Goal: Book appointment/travel/reservation

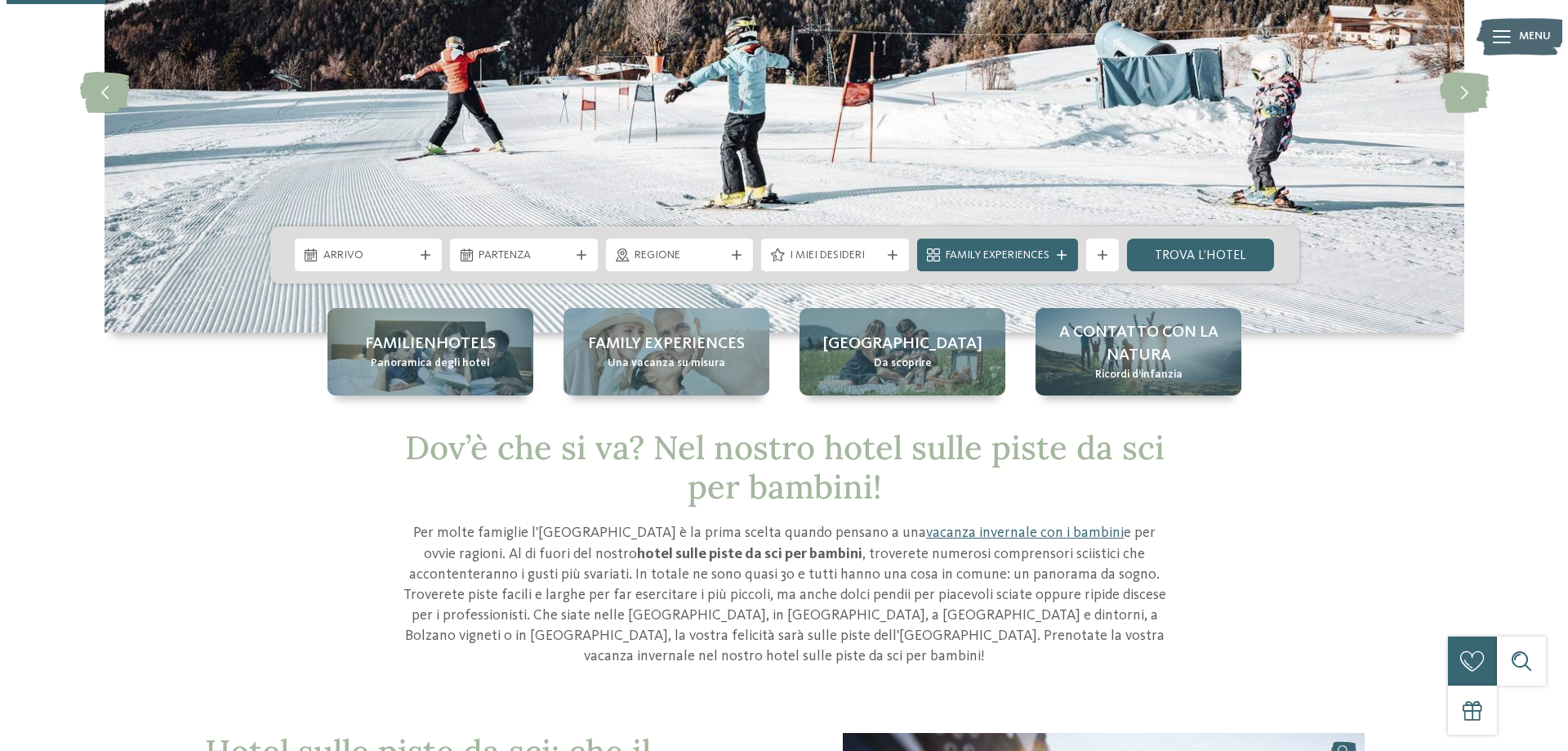
scroll to position [327, 0]
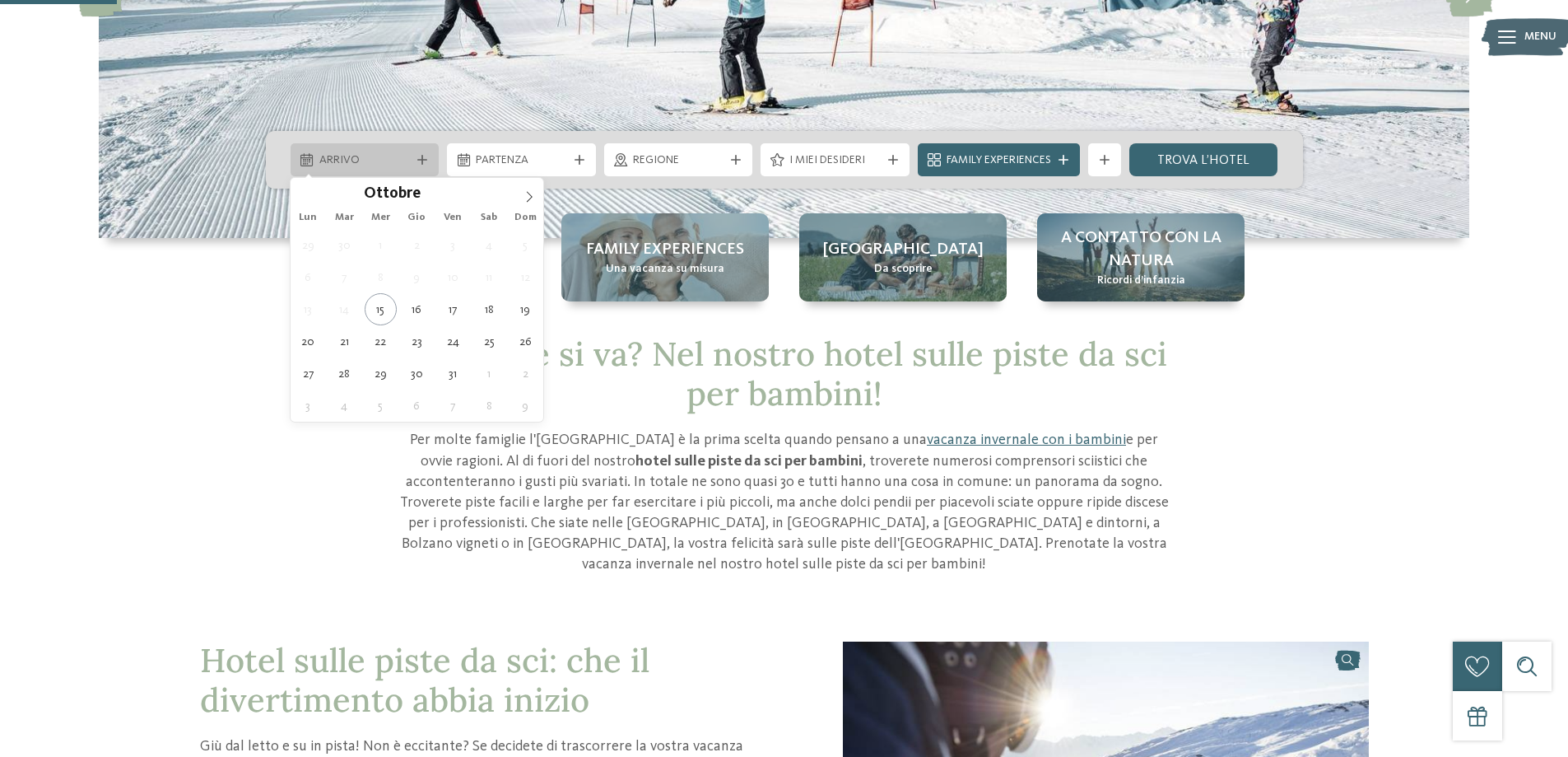
click at [420, 160] on icon at bounding box center [422, 160] width 10 height 10
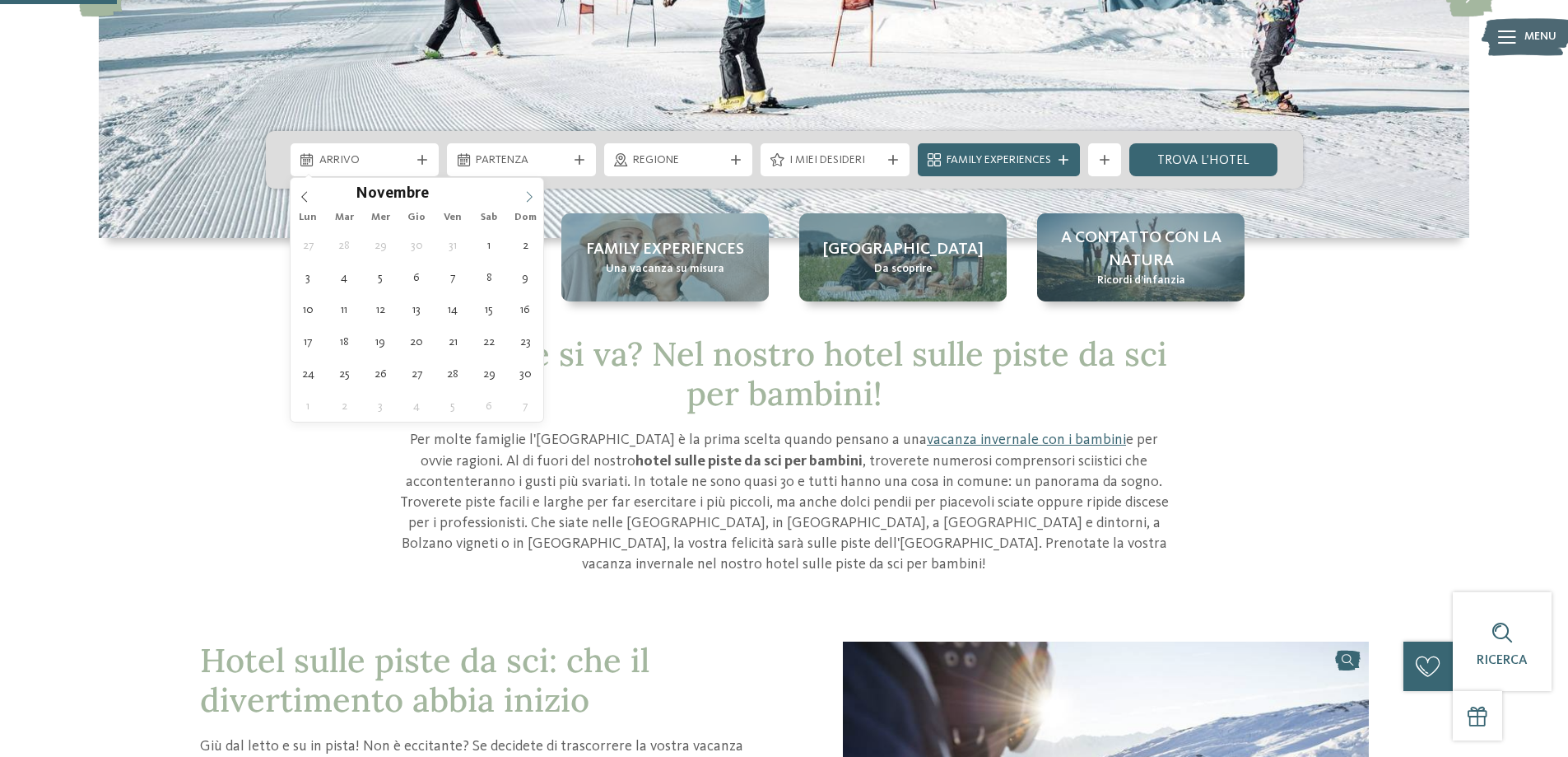
click at [530, 189] on span at bounding box center [529, 191] width 28 height 28
click at [528, 189] on span at bounding box center [529, 191] width 28 height 28
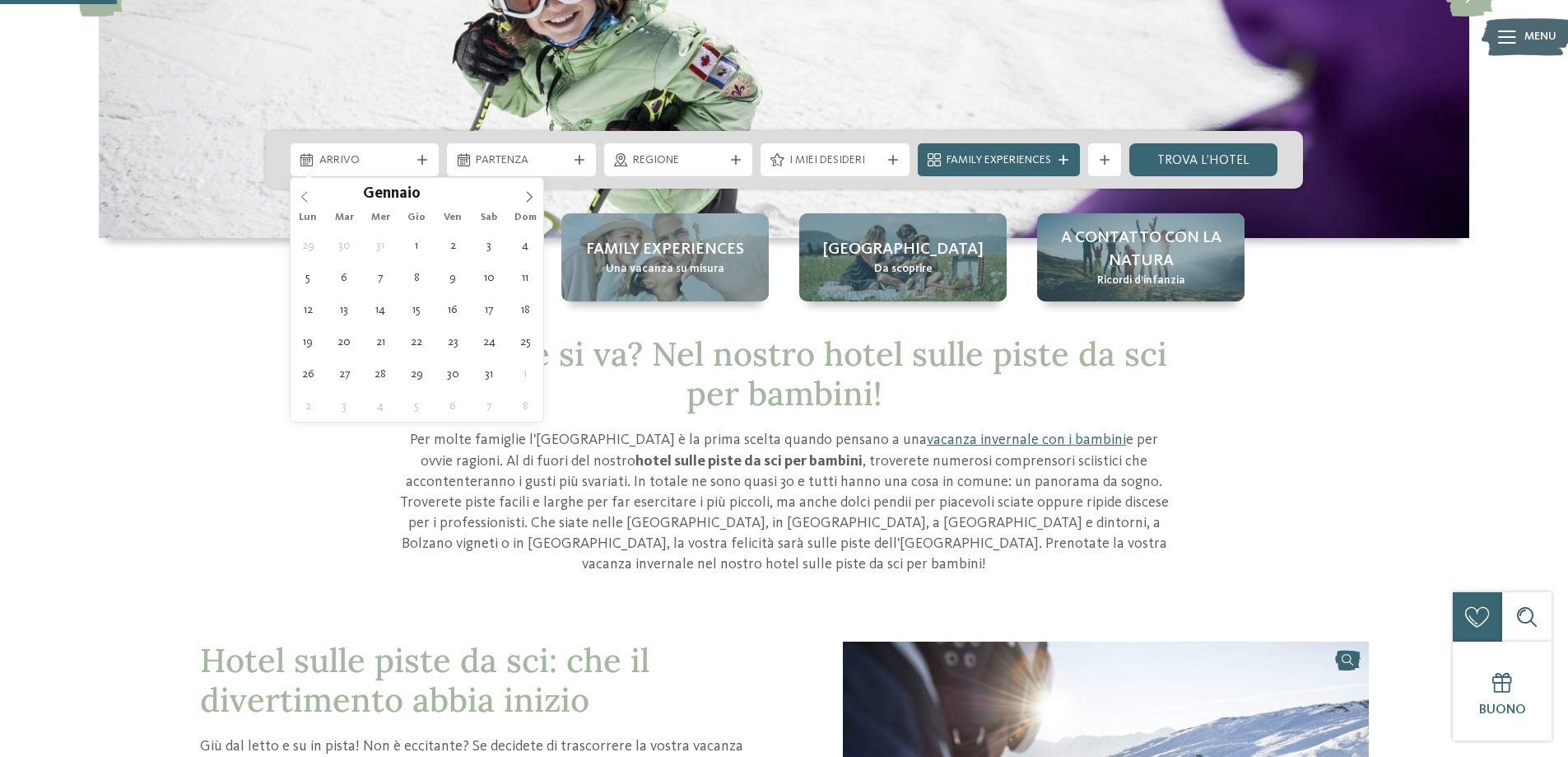
type input "****"
click at [304, 191] on icon at bounding box center [305, 197] width 12 height 12
type div "[DATE]"
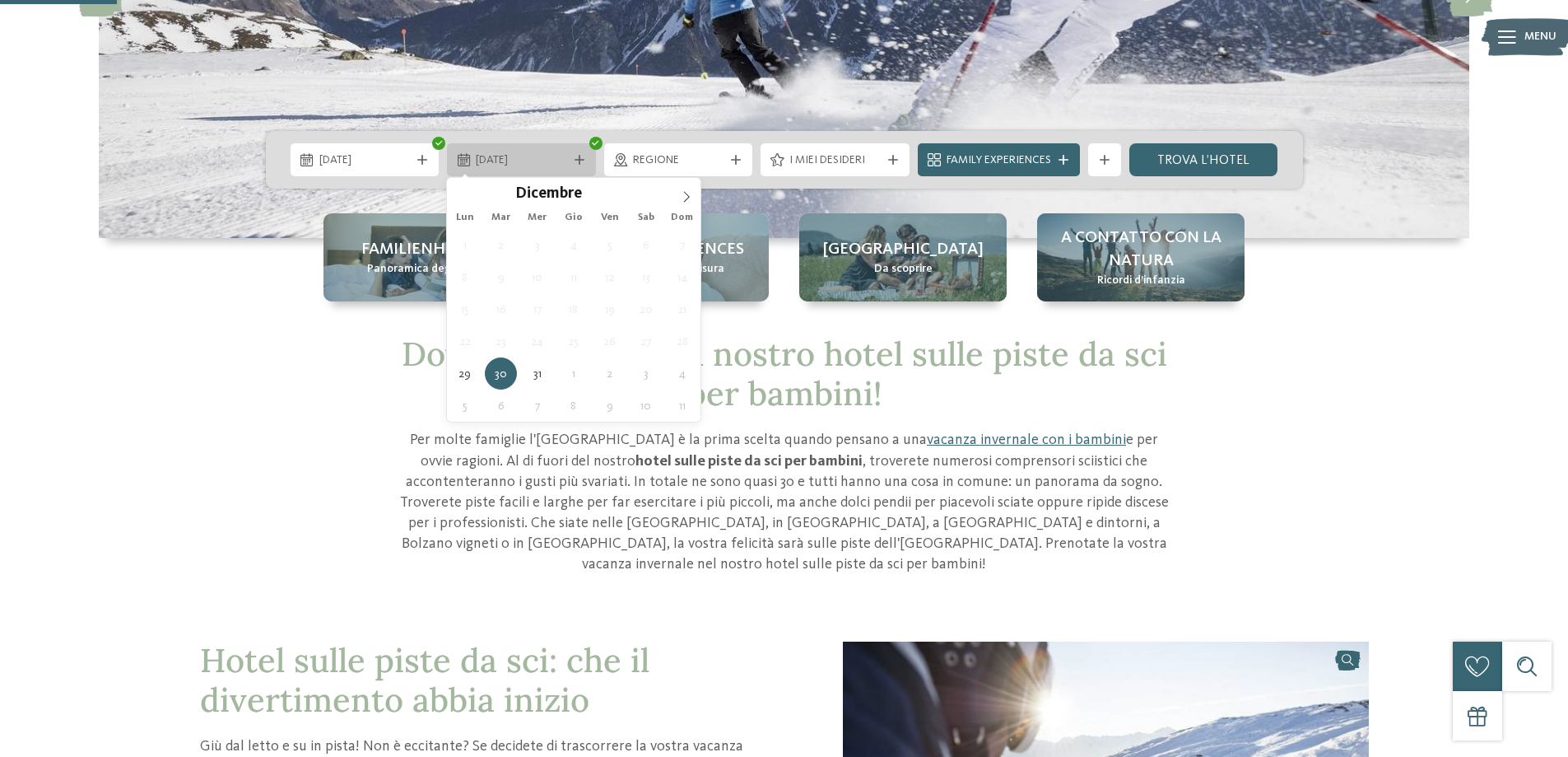
click at [579, 159] on icon at bounding box center [580, 160] width 10 height 10
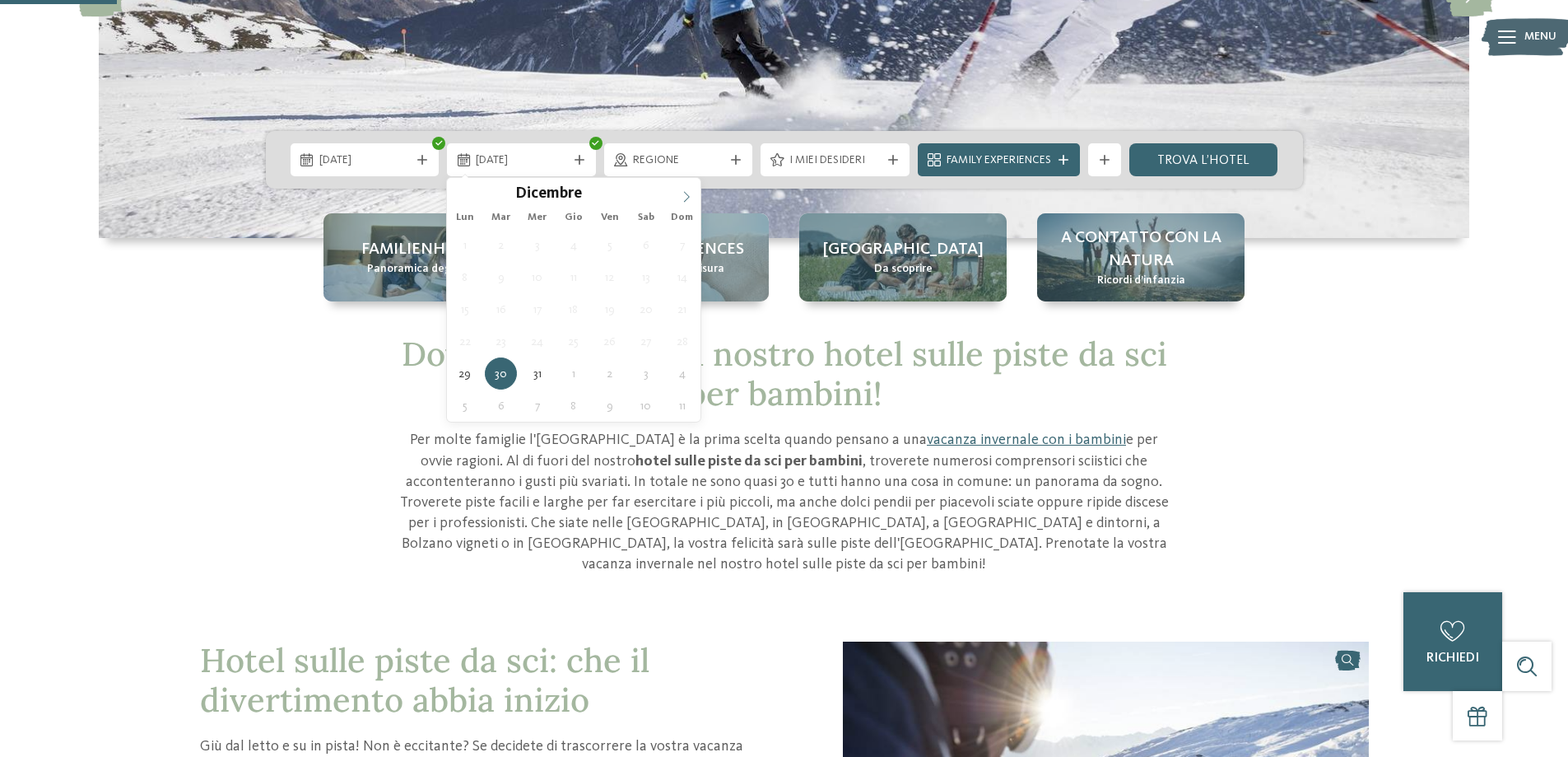
type input "****"
click at [689, 192] on icon at bounding box center [686, 197] width 12 height 12
type div "[DATE]"
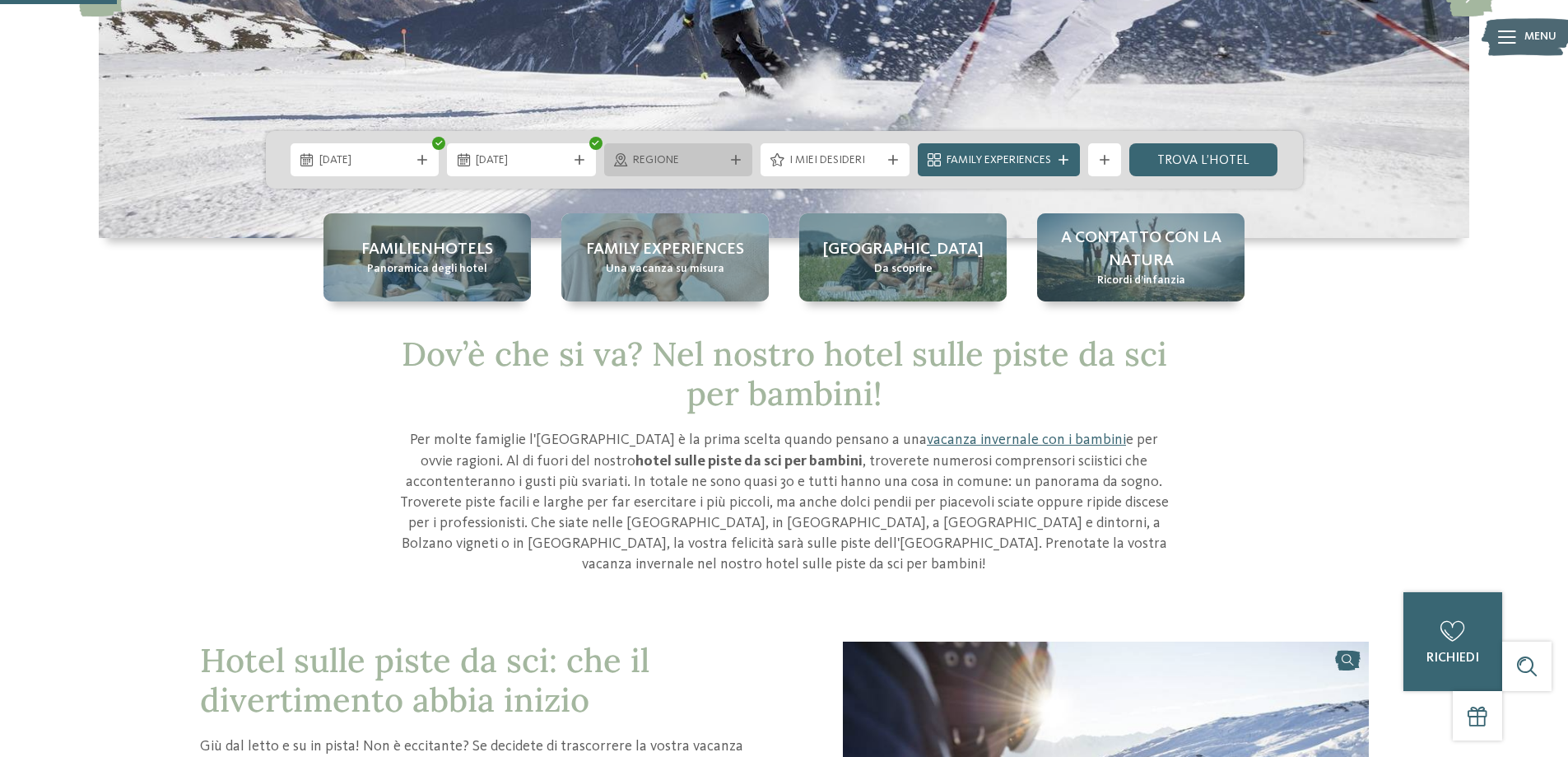
click at [735, 156] on icon at bounding box center [736, 160] width 10 height 10
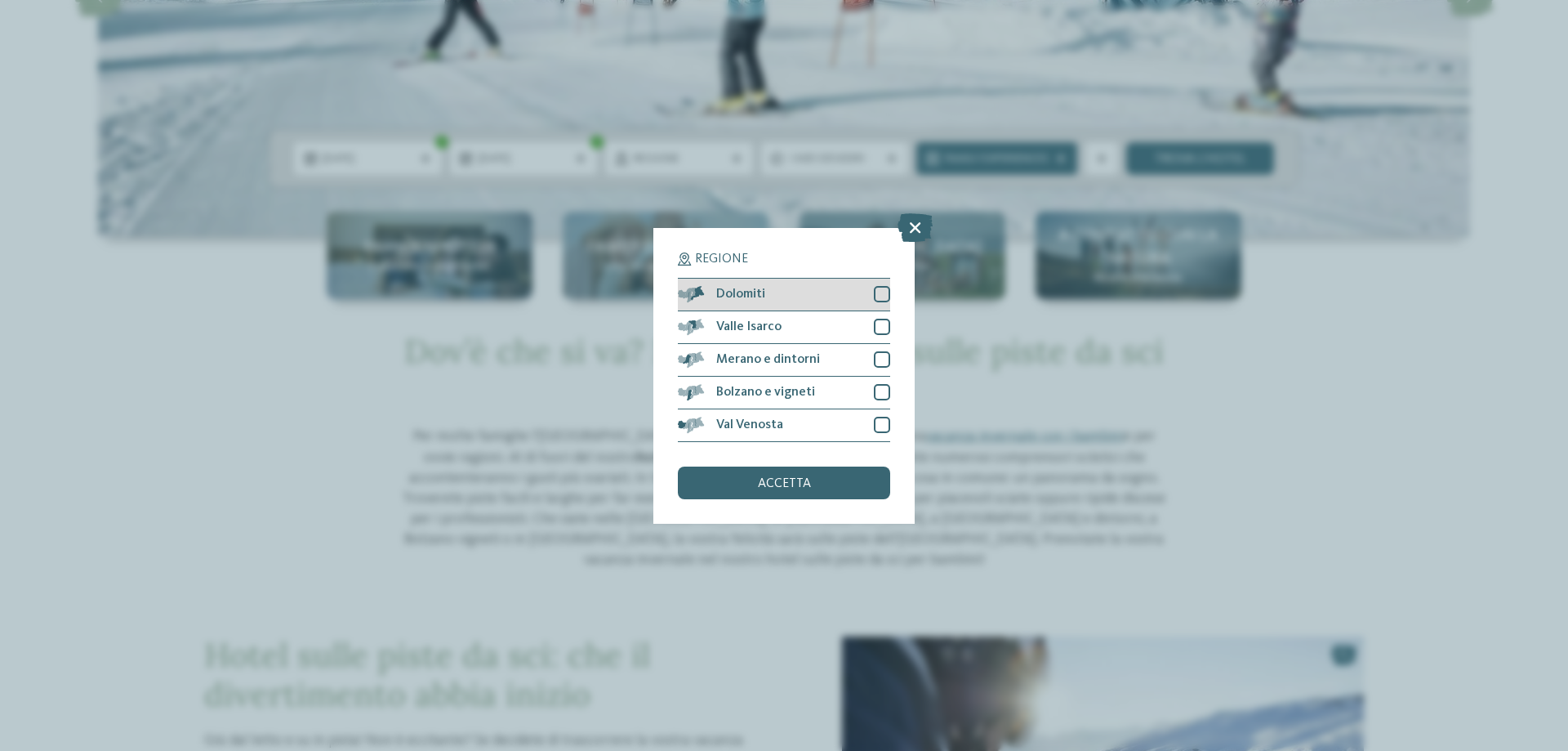
click at [789, 296] on div "Dolomiti" at bounding box center [783, 294] width 212 height 32
click at [799, 321] on div "Valle Isarco" at bounding box center [783, 327] width 212 height 32
drag, startPoint x: 822, startPoint y: 351, endPoint x: 825, endPoint y: 361, distance: 10.4
click at [824, 354] on div "Merano e dintorni" at bounding box center [783, 360] width 212 height 32
drag, startPoint x: 824, startPoint y: 385, endPoint x: 824, endPoint y: 396, distance: 11.0
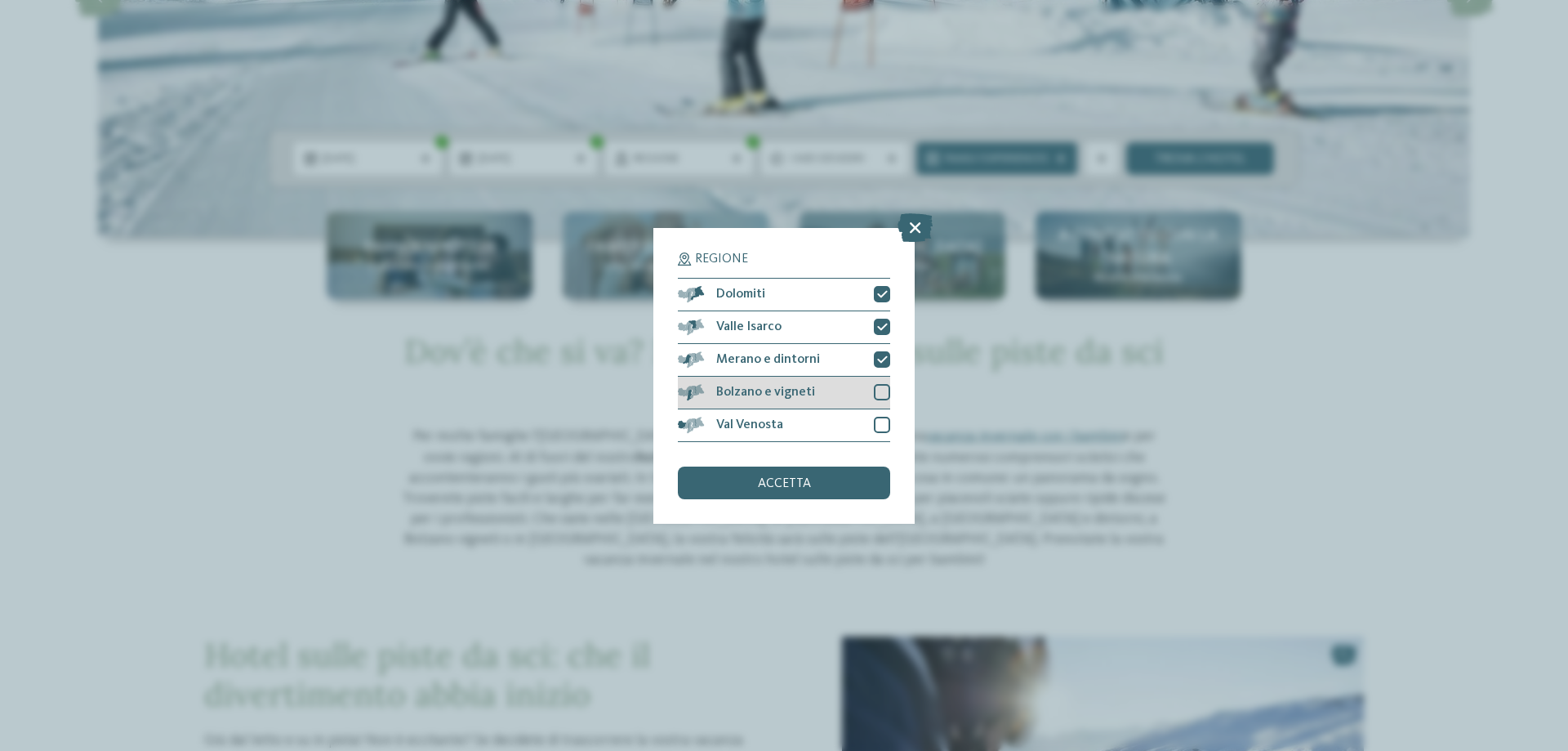
click at [824, 388] on div "Bolzano e vigneti" at bounding box center [783, 393] width 212 height 32
click at [821, 427] on div "Val Venosta" at bounding box center [783, 425] width 212 height 32
click at [801, 486] on span "accetta" at bounding box center [785, 484] width 53 height 13
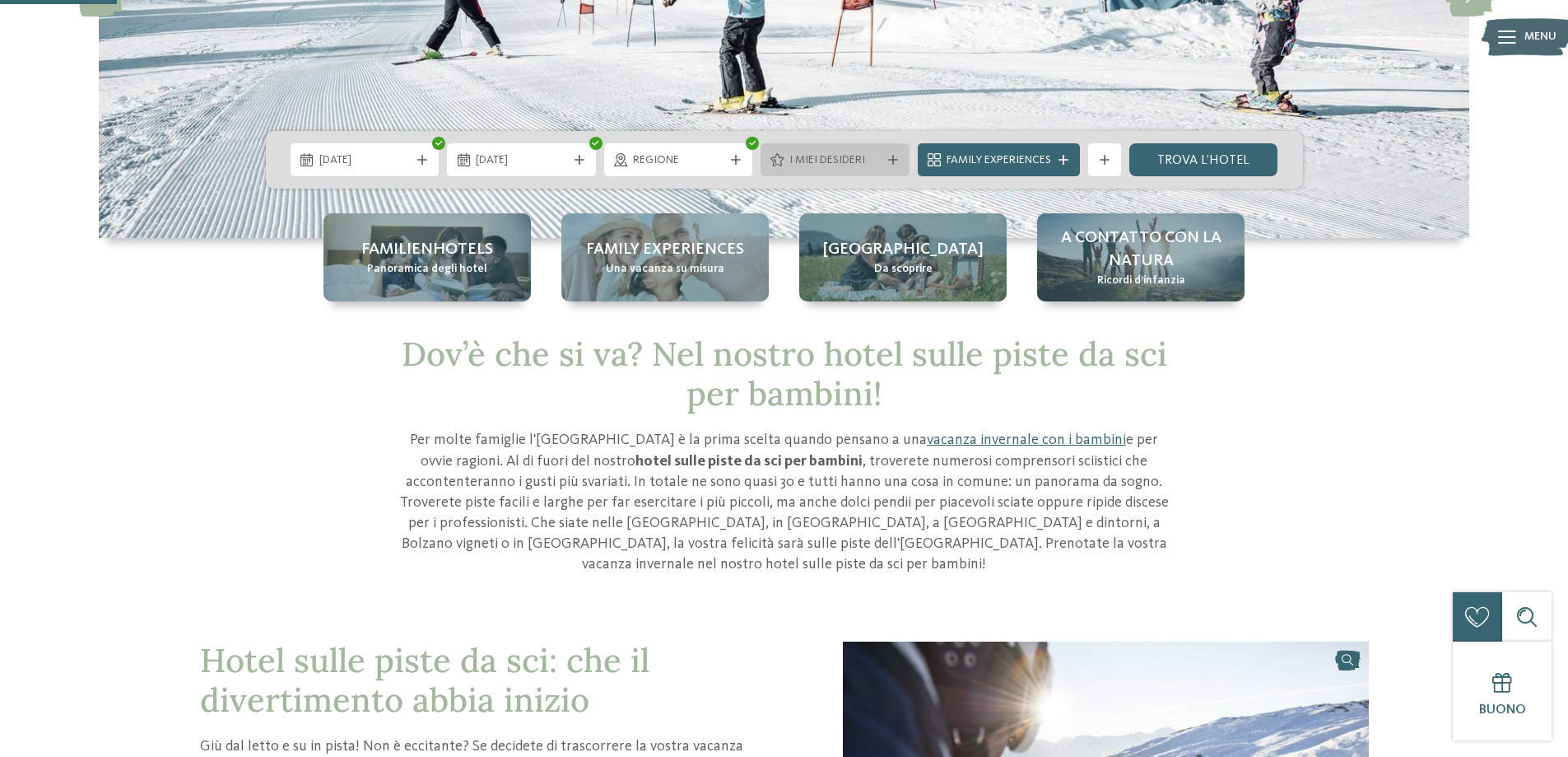
click at [843, 163] on span "I miei desideri" at bounding box center [835, 161] width 91 height 17
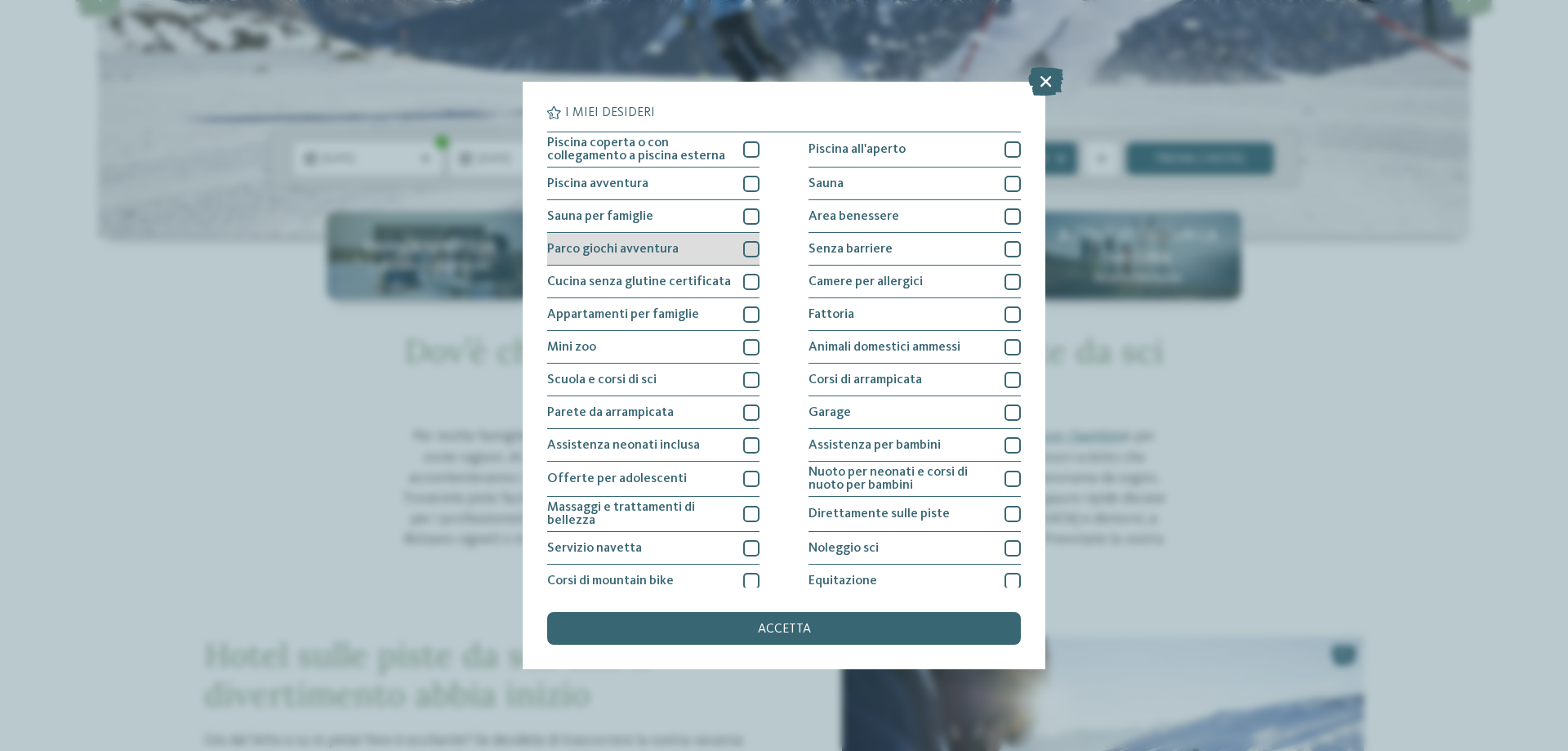
click at [719, 243] on div "Parco giochi avventura" at bounding box center [653, 249] width 212 height 32
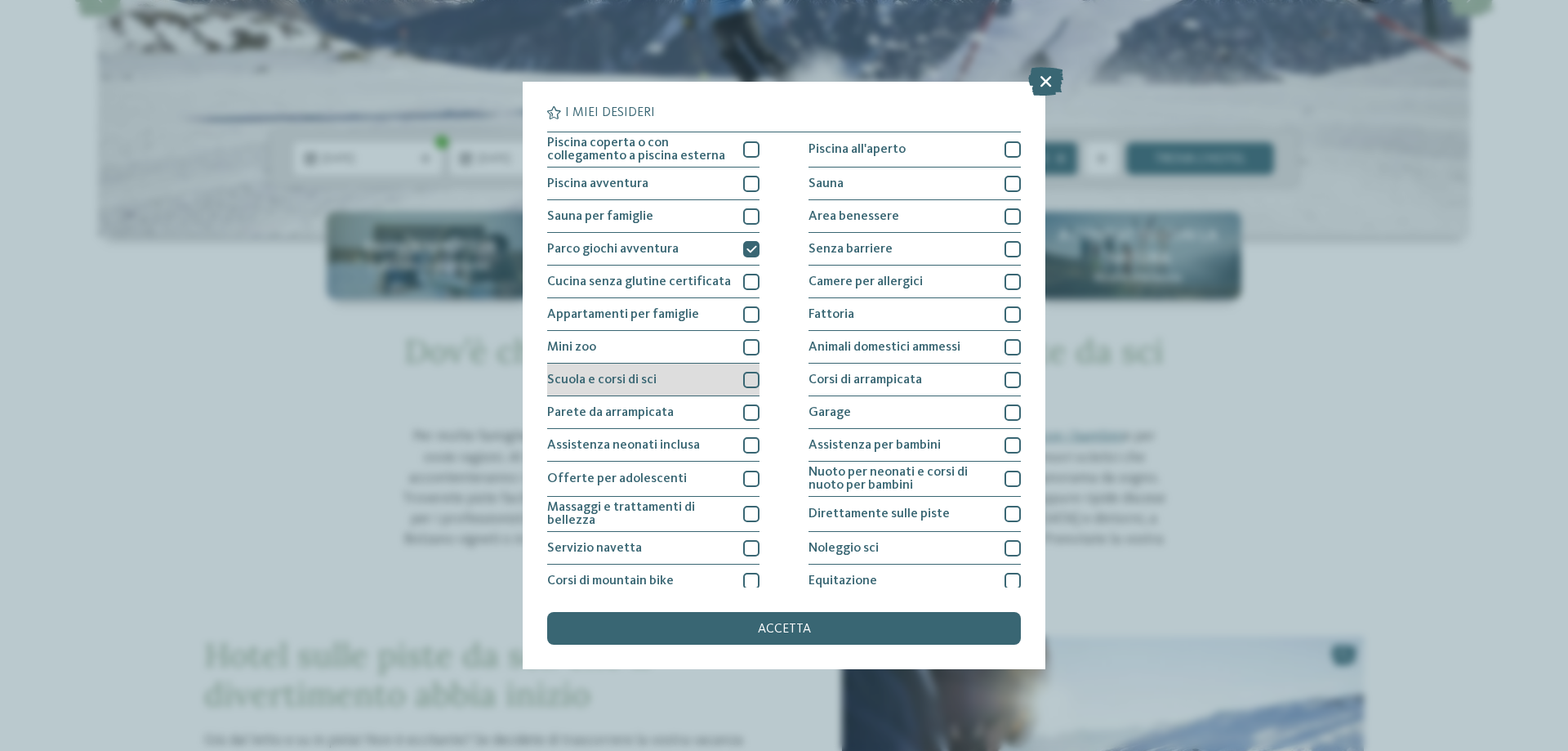
click at [724, 372] on div "Scuola e corsi di sci" at bounding box center [653, 379] width 212 height 32
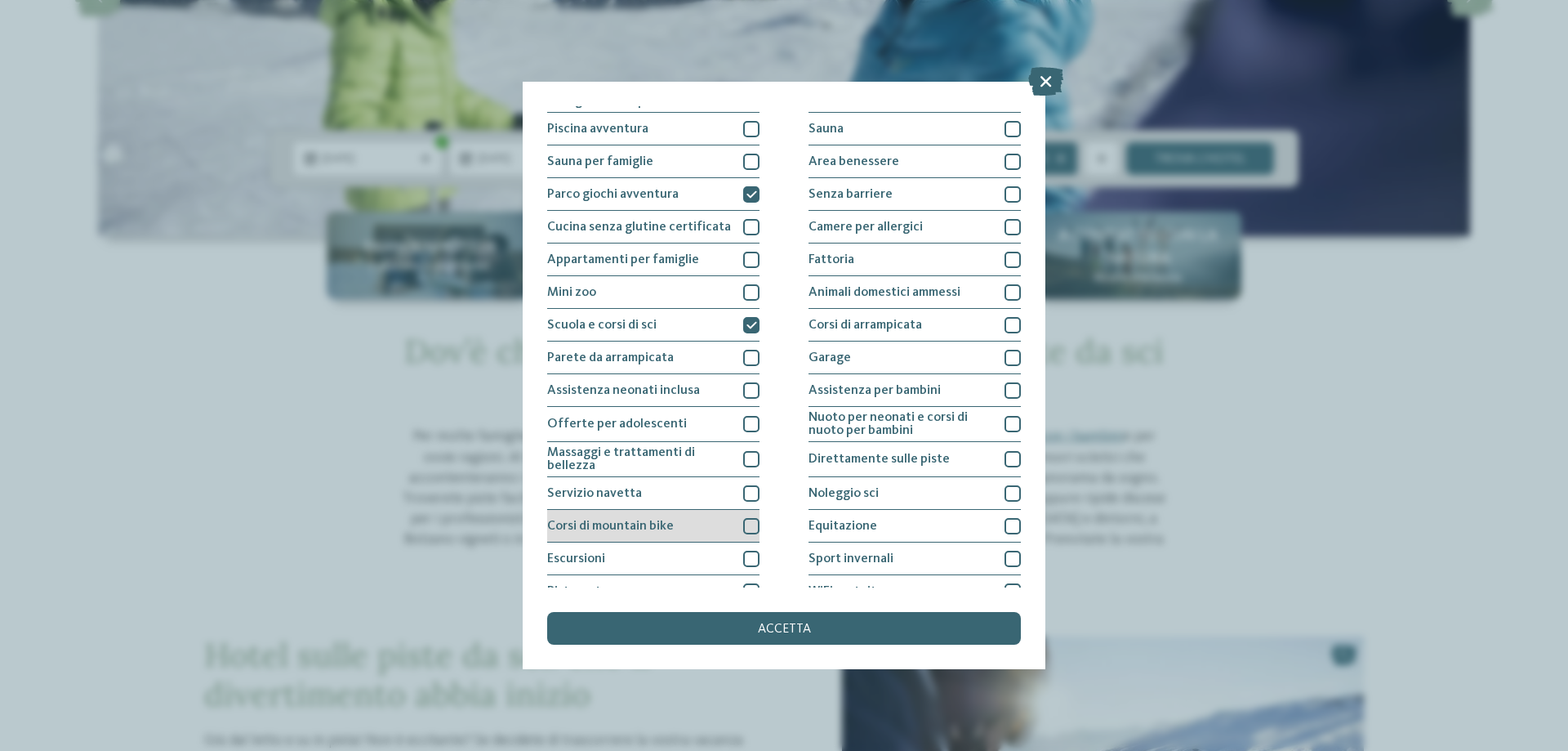
scroll to position [82, 0]
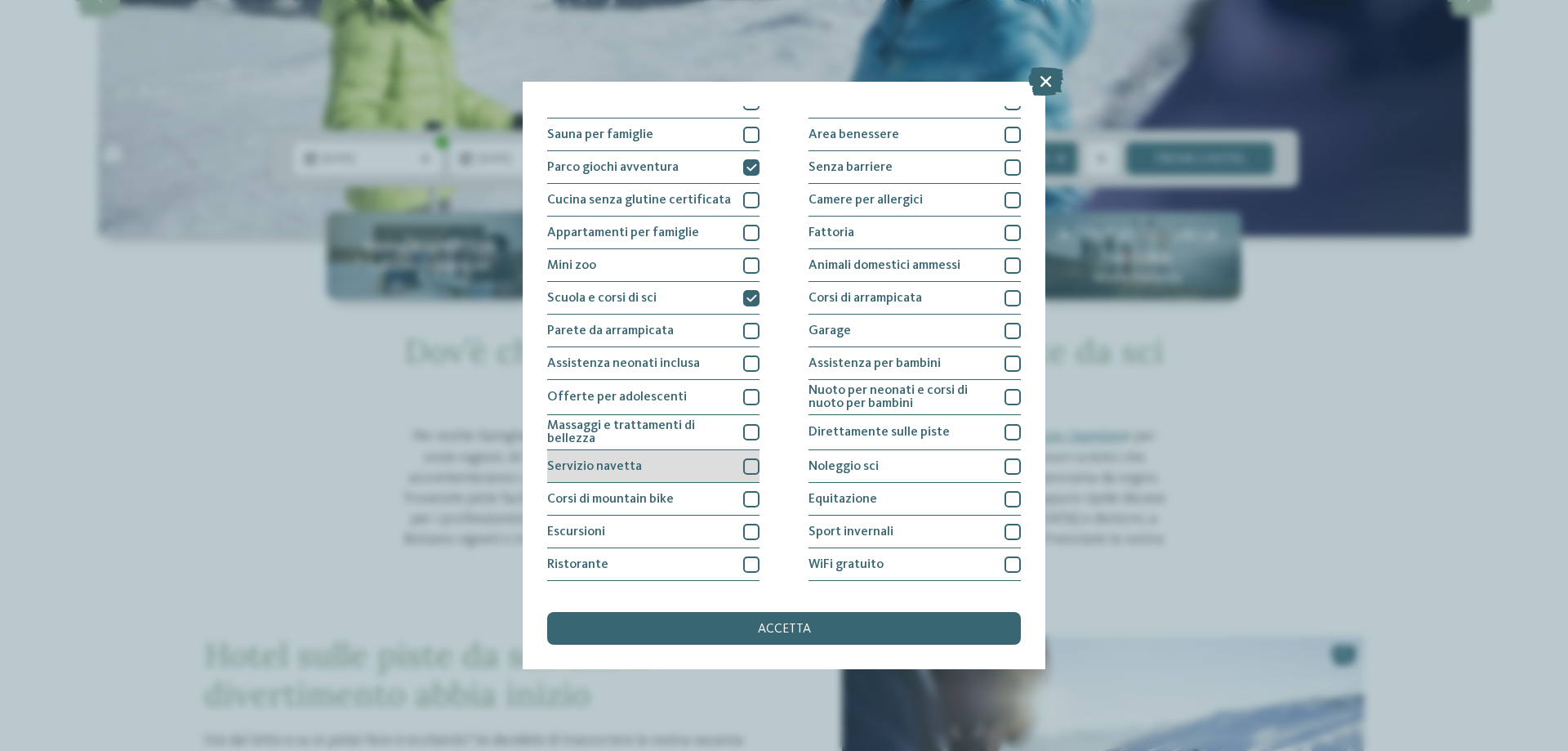
click at [717, 470] on div "Servizio navetta" at bounding box center [653, 466] width 212 height 32
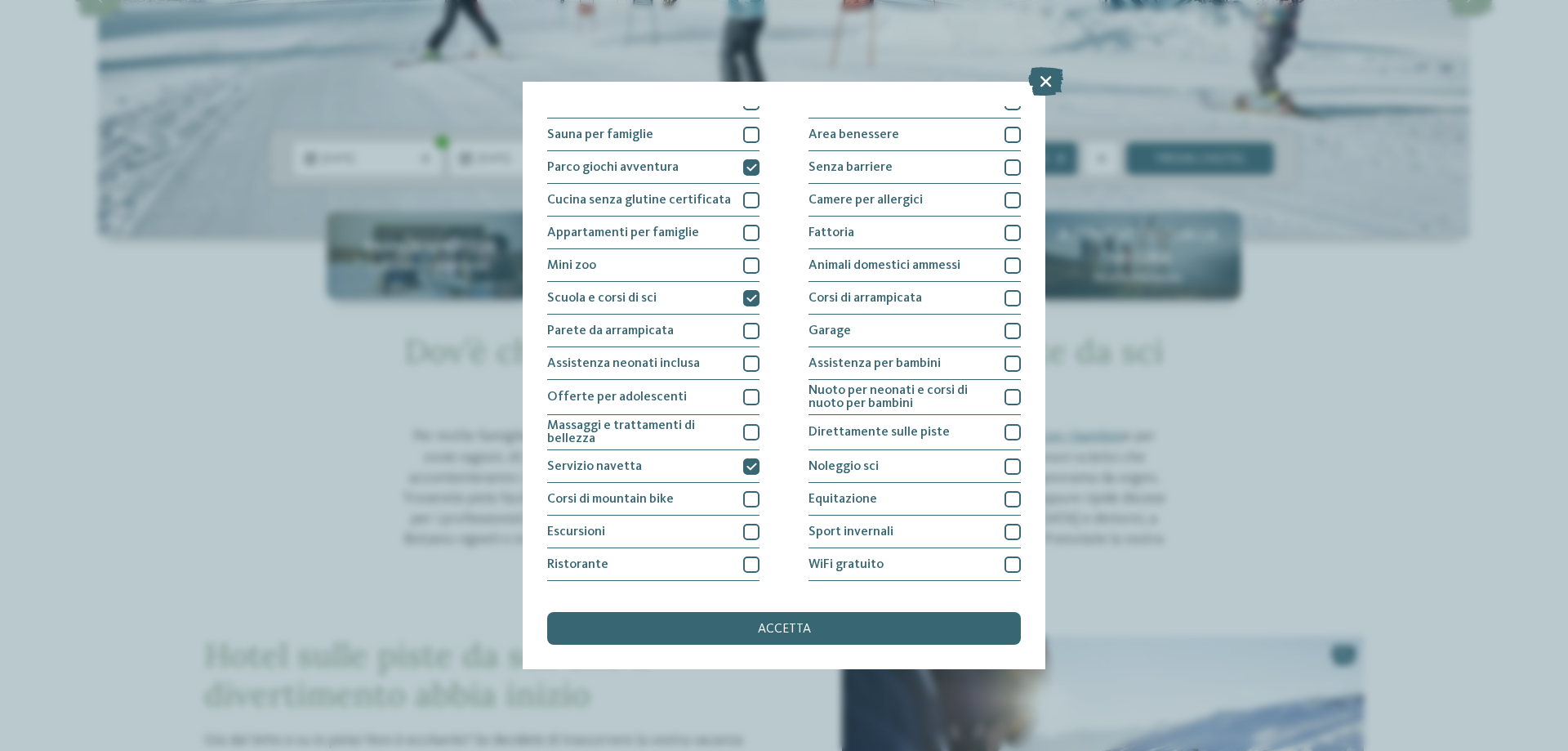
scroll to position [108, 0]
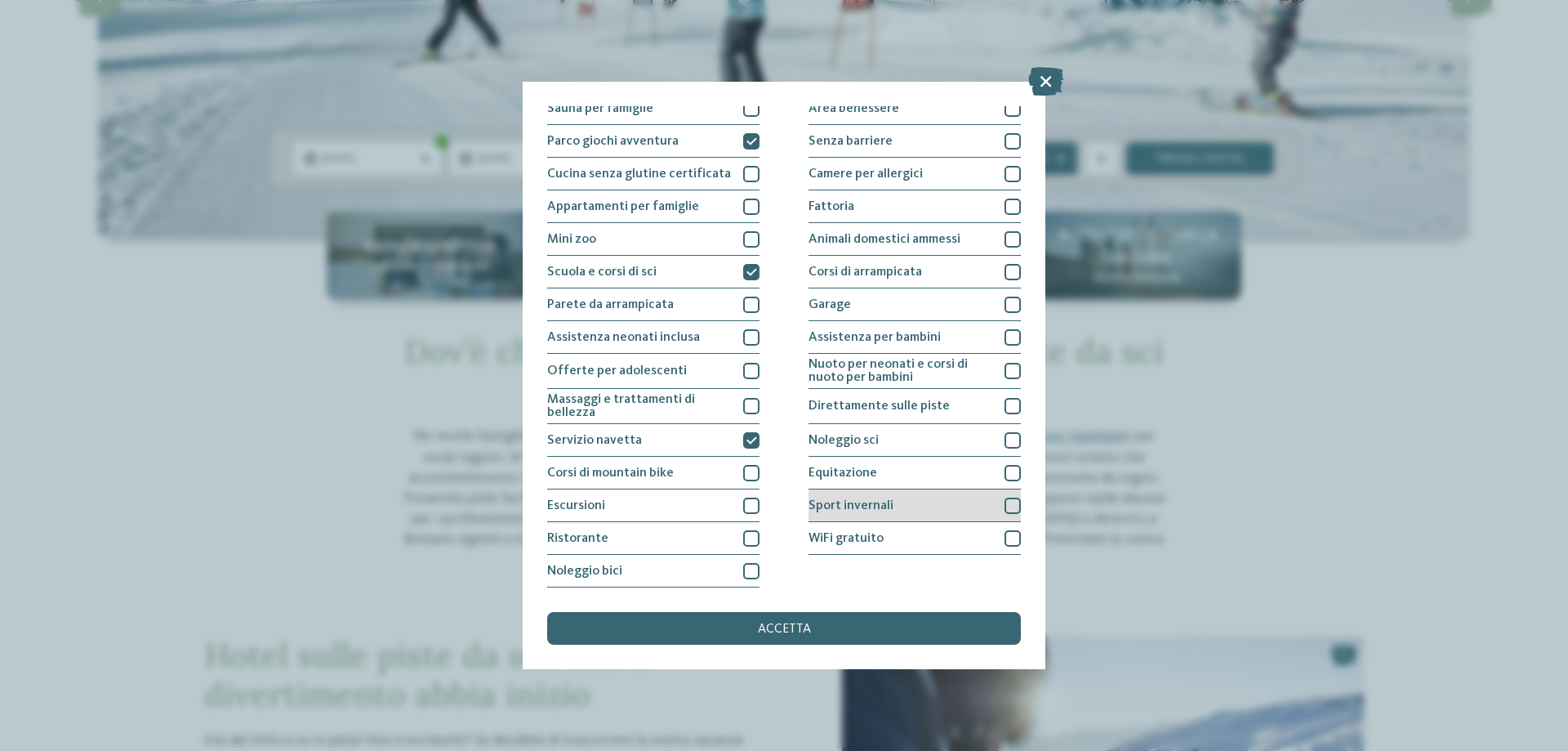
click at [920, 504] on div "Sport invernali" at bounding box center [914, 505] width 212 height 32
click at [700, 535] on div "Ristorante" at bounding box center [653, 538] width 212 height 32
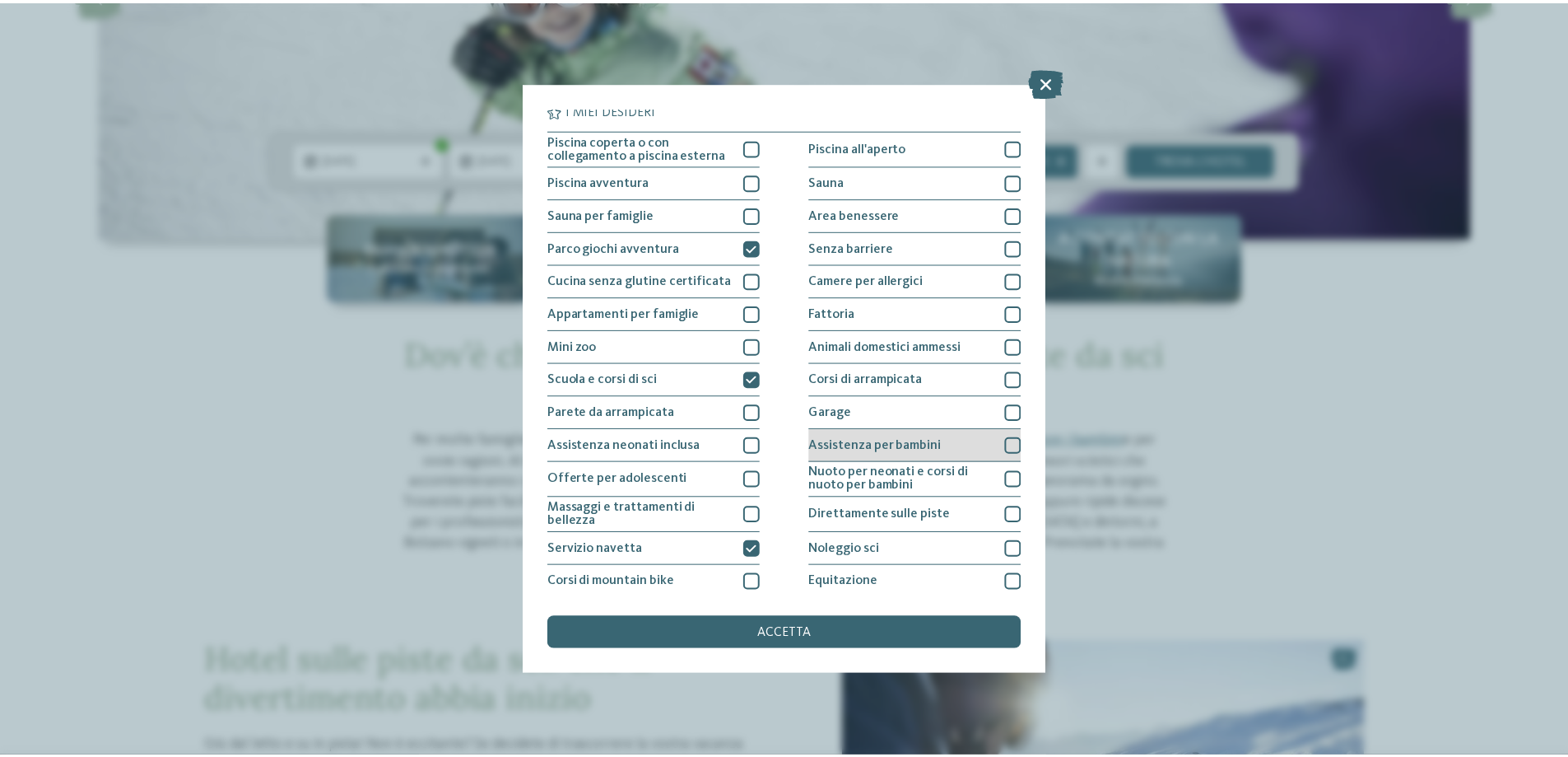
scroll to position [0, 0]
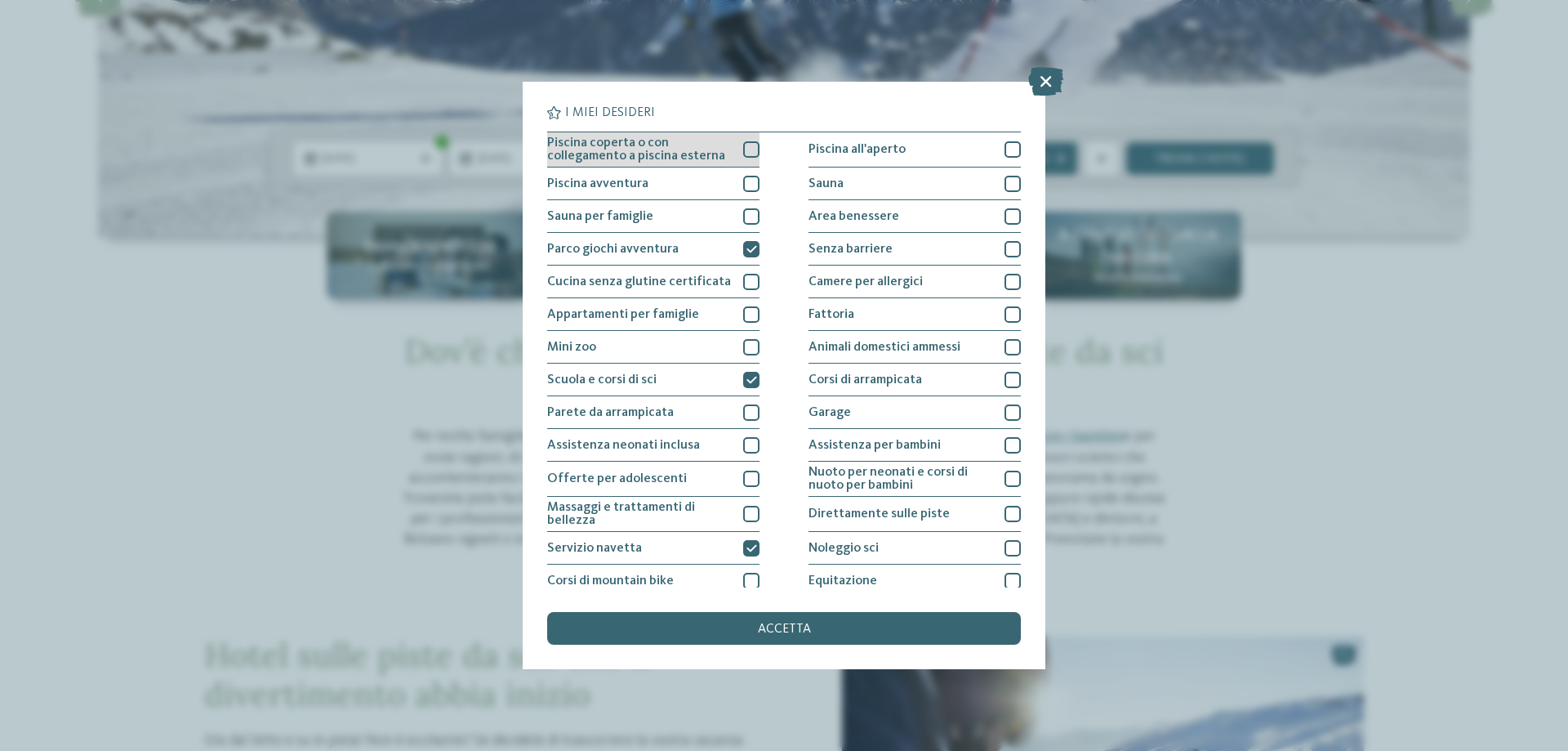
click at [717, 145] on span "Piscina coperta o con collegamento a piscina esterna" at bounding box center [639, 149] width 184 height 26
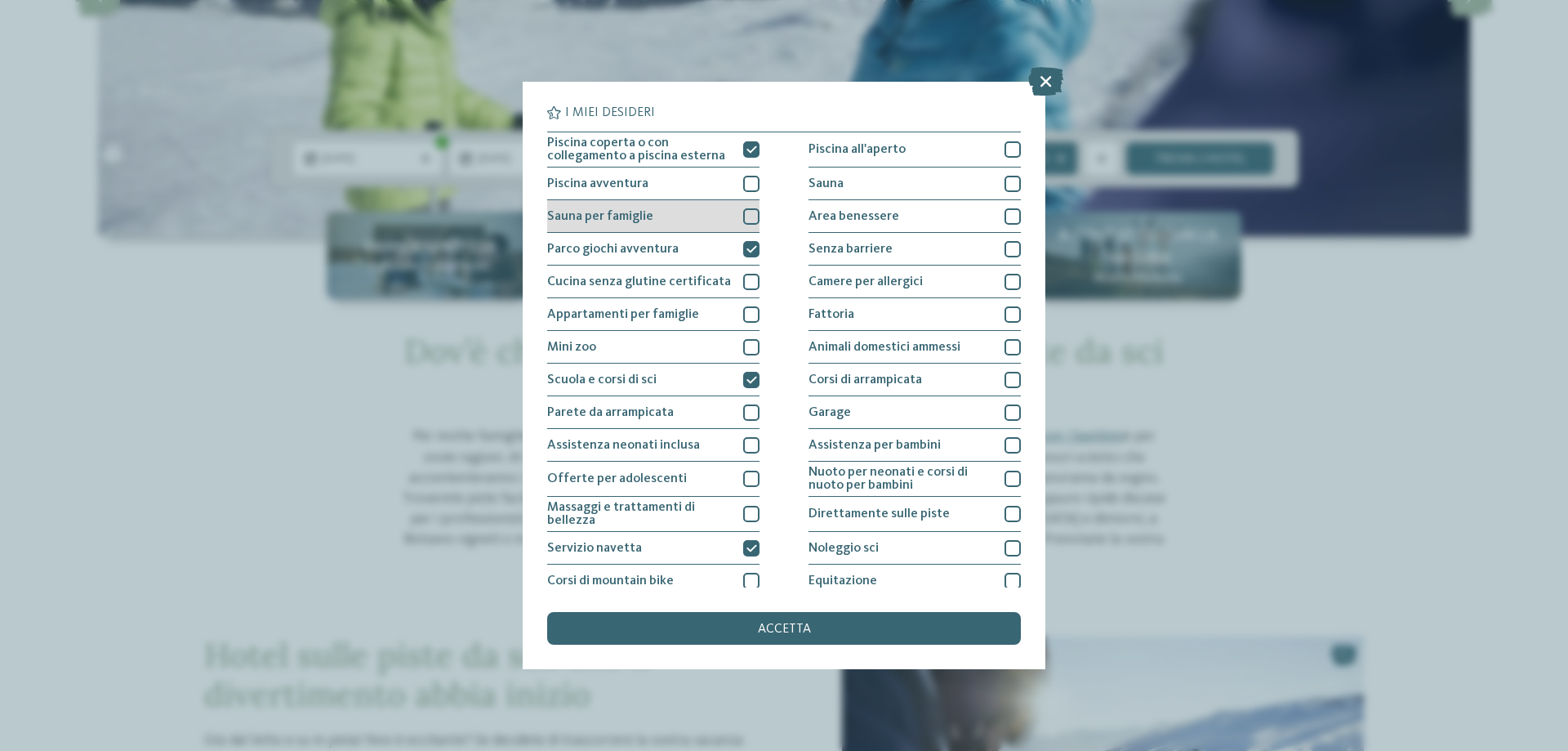
click at [722, 220] on div "Sauna per famiglie" at bounding box center [653, 216] width 212 height 32
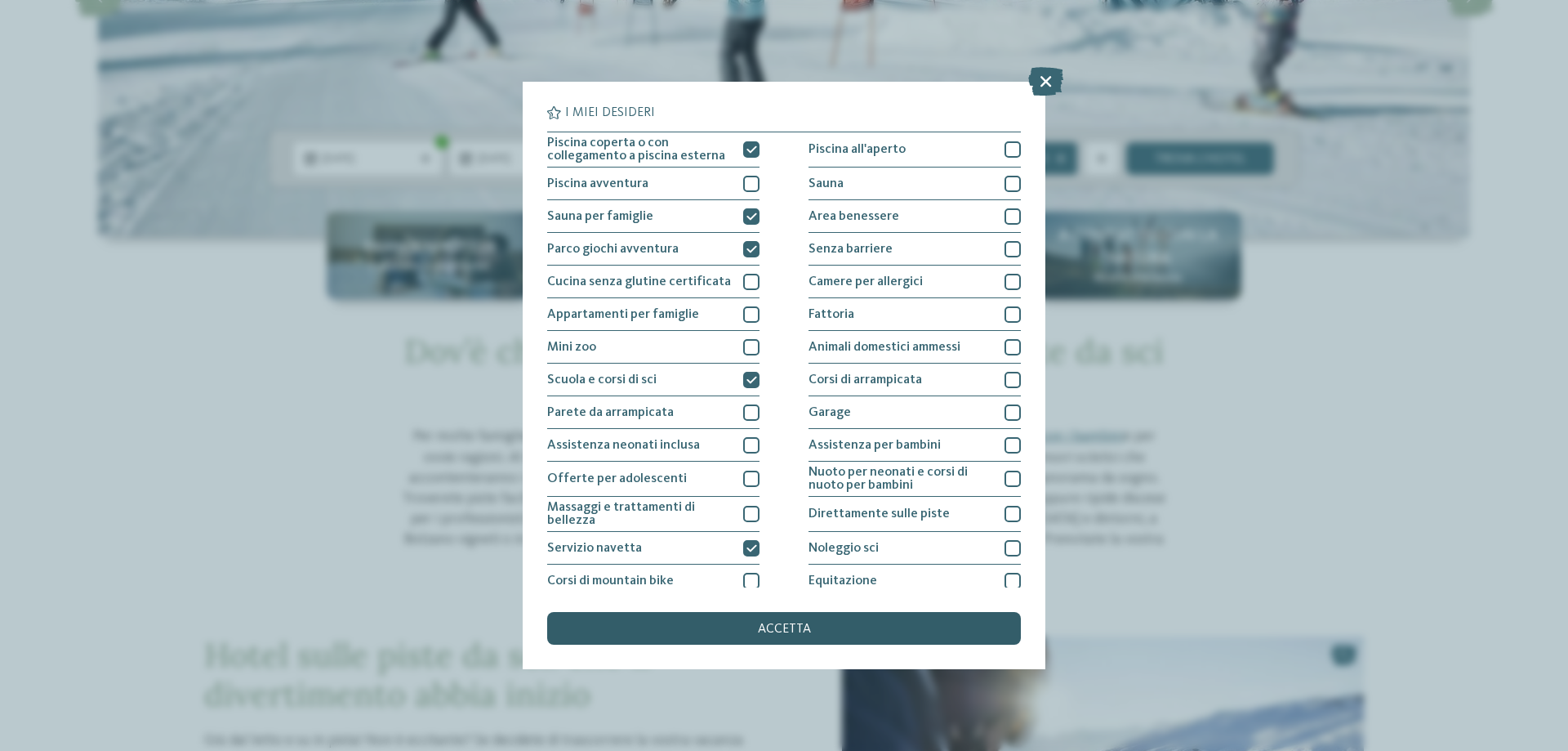
click at [780, 628] on span "accetta" at bounding box center [785, 630] width 53 height 13
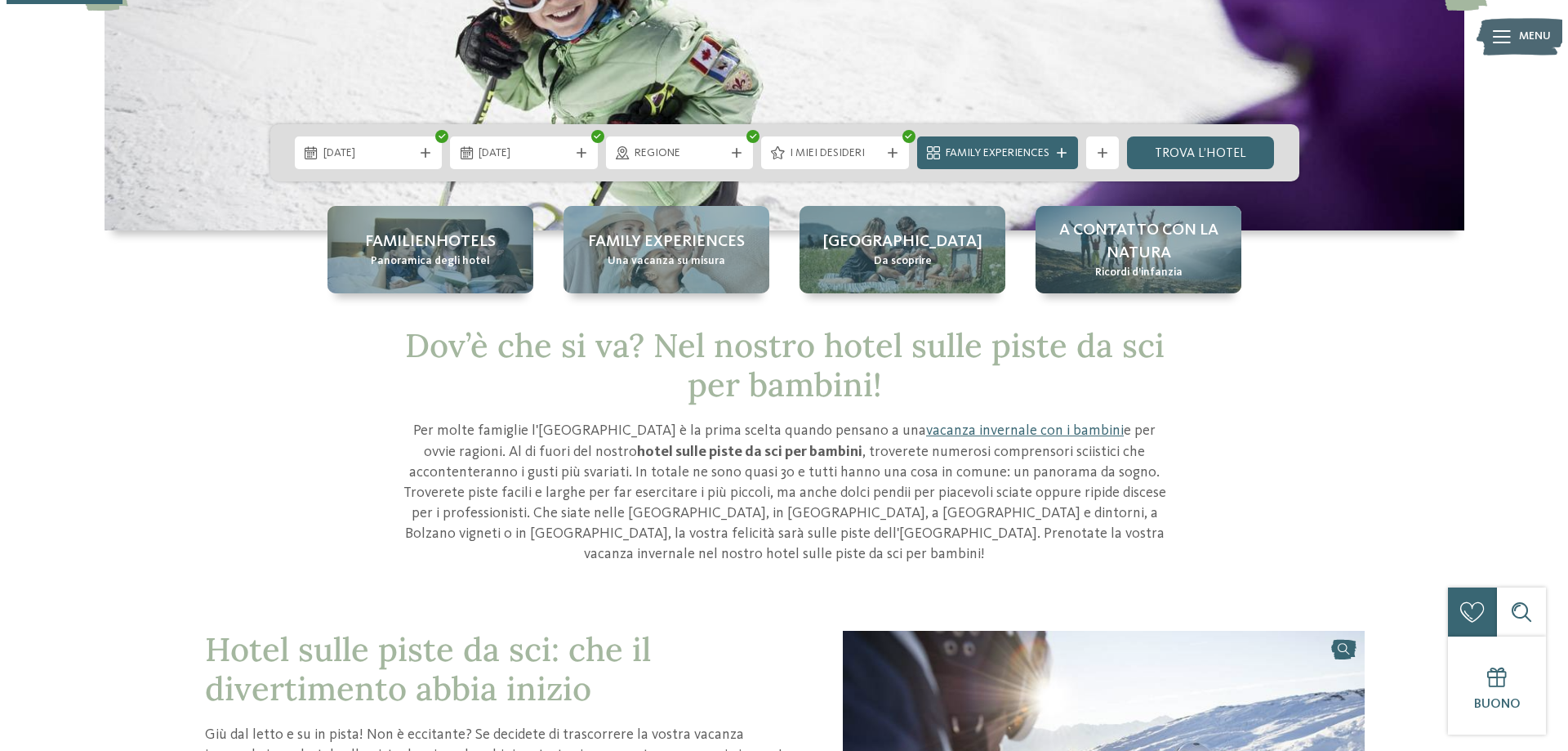
scroll to position [327, 0]
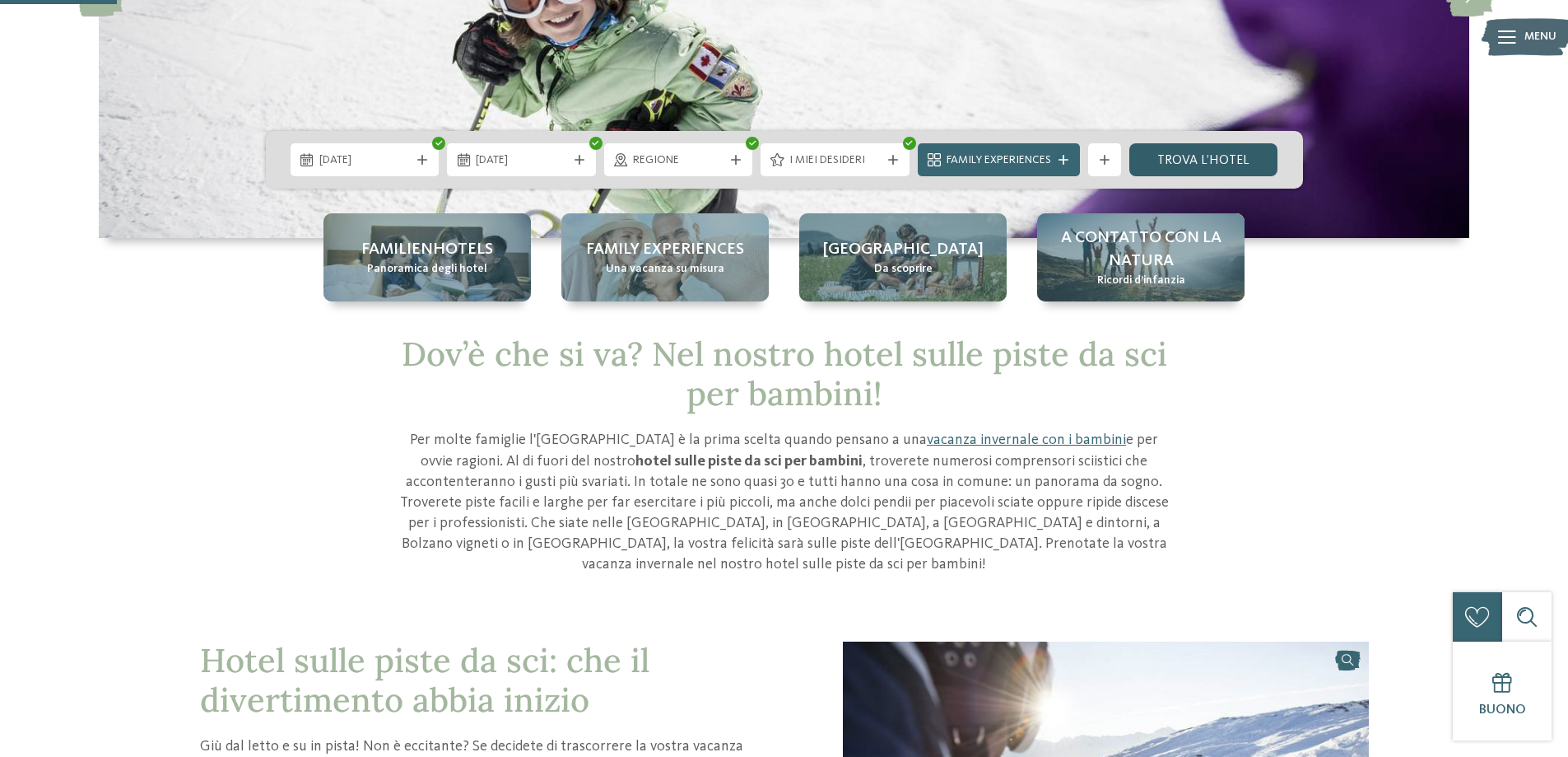
click at [1178, 159] on link "trova l’hotel" at bounding box center [1204, 159] width 149 height 33
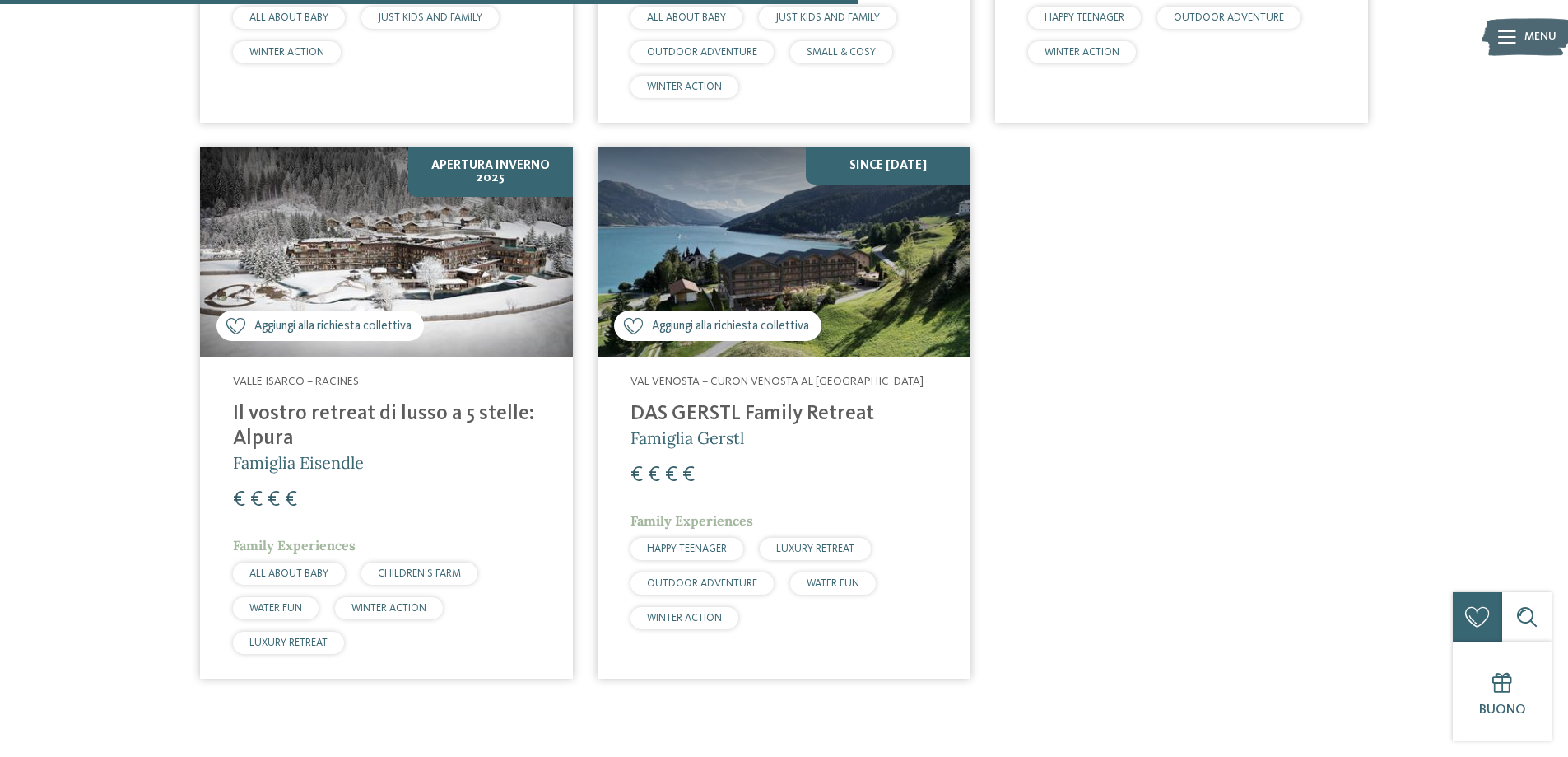
scroll to position [1117, 0]
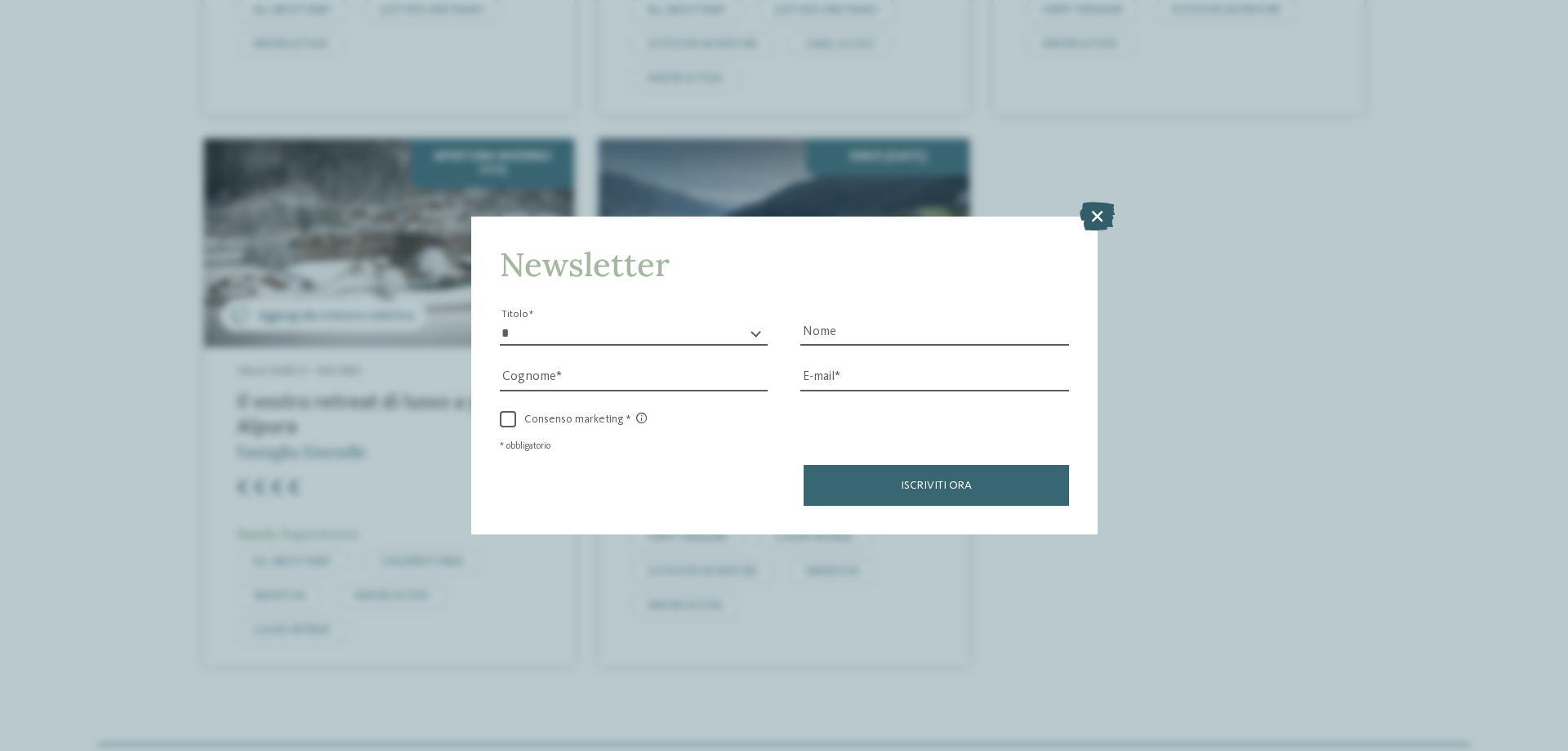
click at [1097, 215] on icon at bounding box center [1097, 216] width 35 height 28
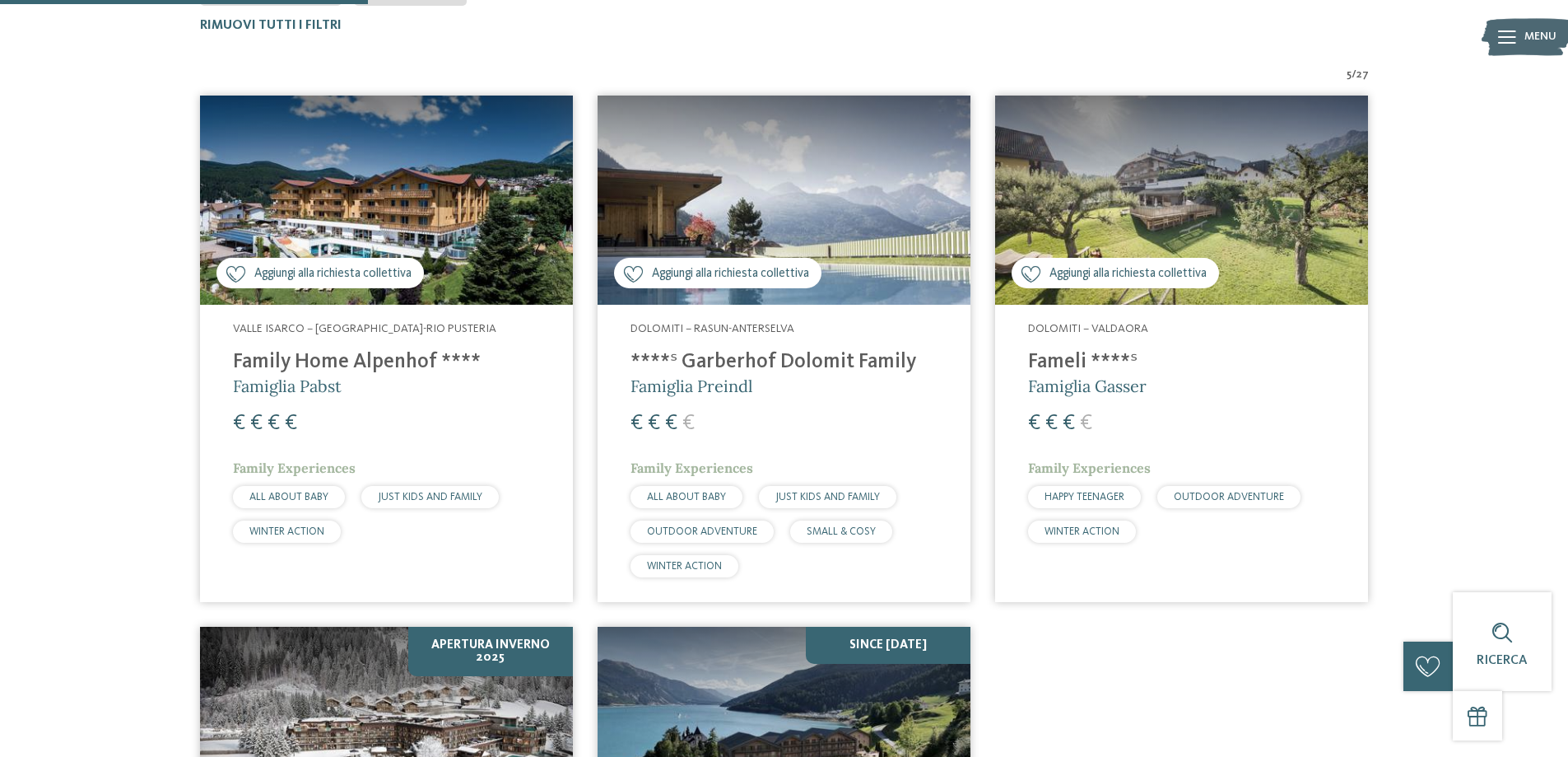
scroll to position [376, 0]
